Goal: Information Seeking & Learning: Learn about a topic

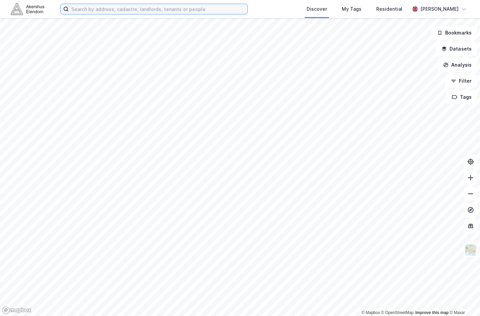
click at [90, 9] on input at bounding box center [158, 9] width 179 height 10
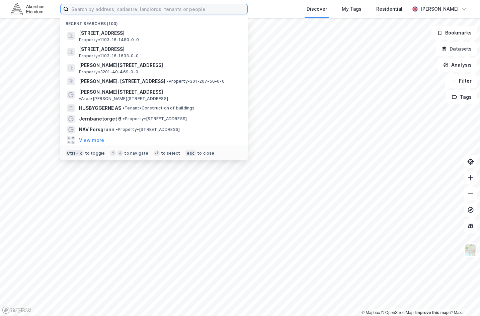
paste input "[PERSON_NAME] vei 1"
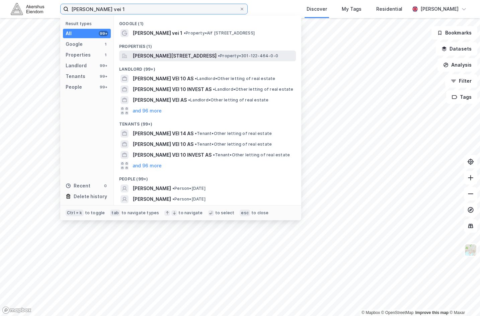
type input "[PERSON_NAME] vei 1"
click at [180, 55] on span "[PERSON_NAME][STREET_ADDRESS]" at bounding box center [175, 56] width 84 height 8
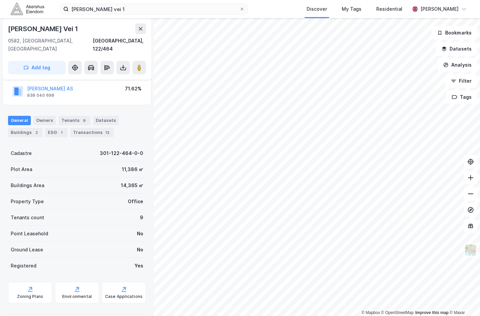
scroll to position [49, 0]
click at [34, 128] on div "2" at bounding box center [36, 131] width 7 height 7
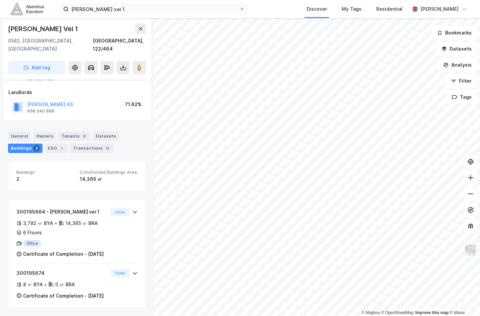
scroll to position [46, 0]
